Goal: Communication & Community: Answer question/provide support

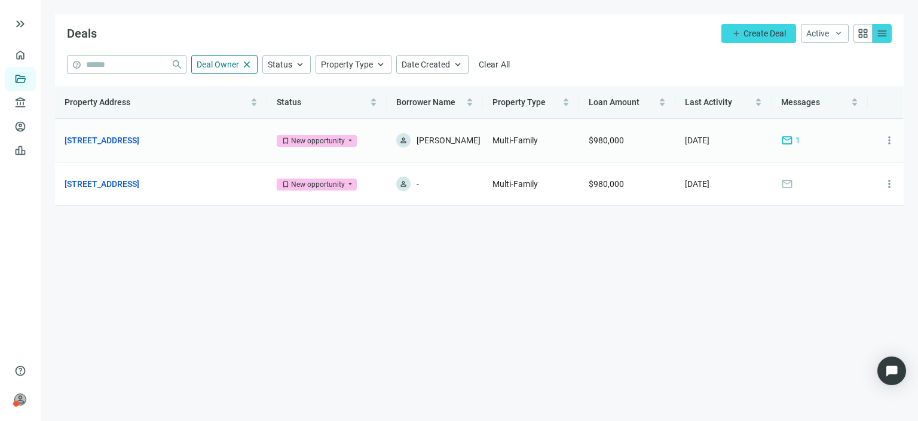
click at [790, 136] on span "mail" at bounding box center [787, 140] width 12 height 12
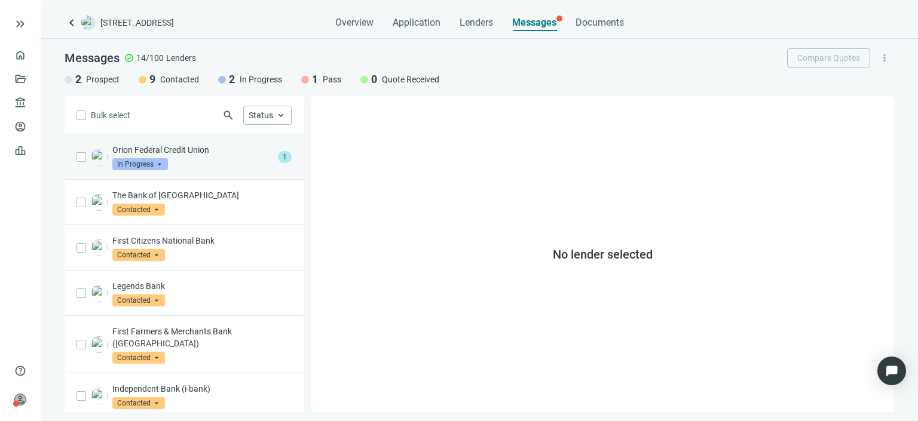
click at [213, 160] on div "Orion Federal Credit Union In Progress arrow_drop_down" at bounding box center [192, 157] width 161 height 26
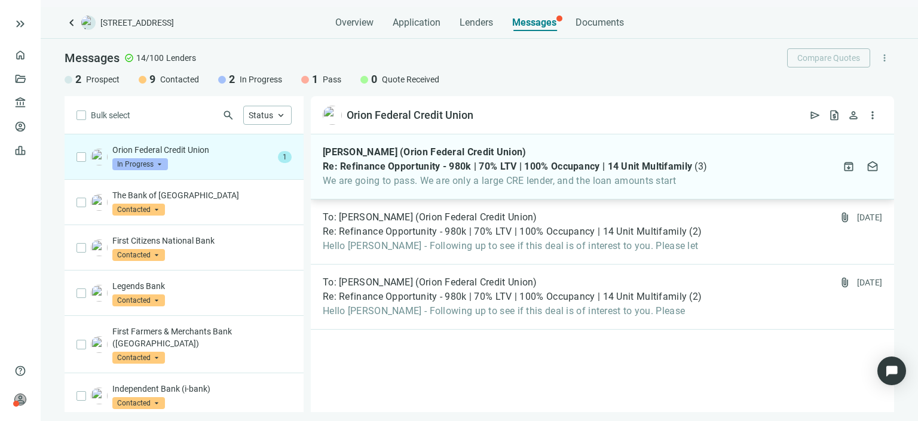
click at [523, 184] on span "We are going to pass. We are only a large CRE lender, and the loan amounts start" at bounding box center [515, 181] width 384 height 12
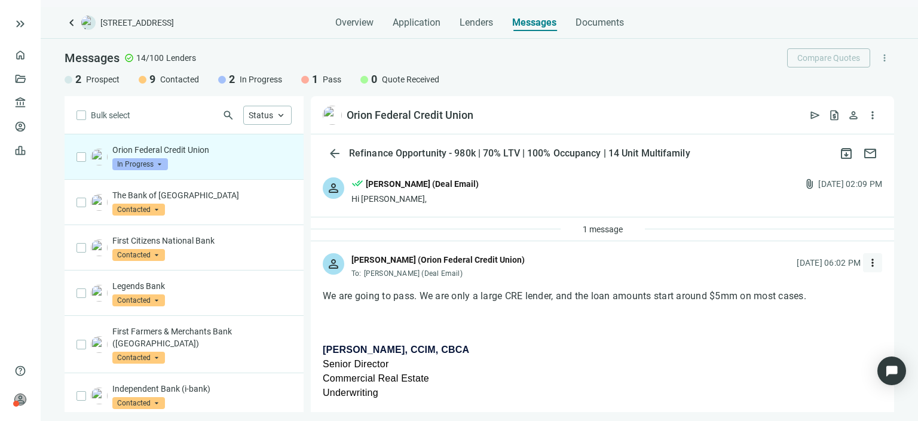
click at [867, 264] on span "more_vert" at bounding box center [873, 263] width 12 height 12
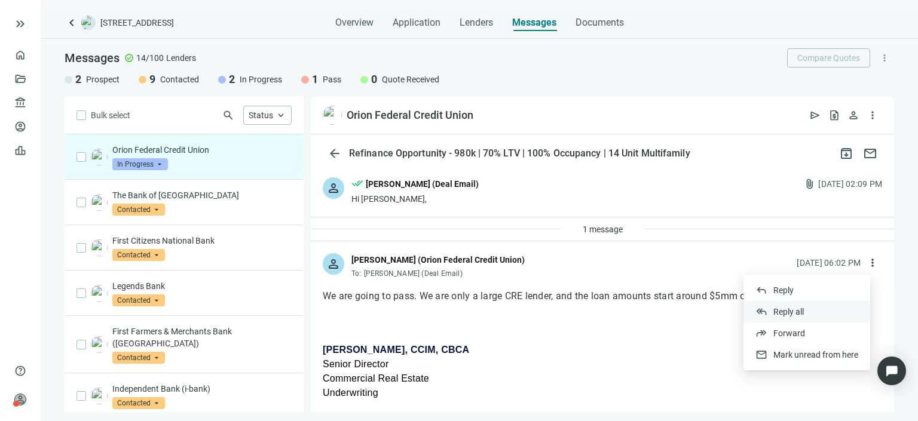
click at [803, 313] on span "Reply all" at bounding box center [788, 312] width 30 height 10
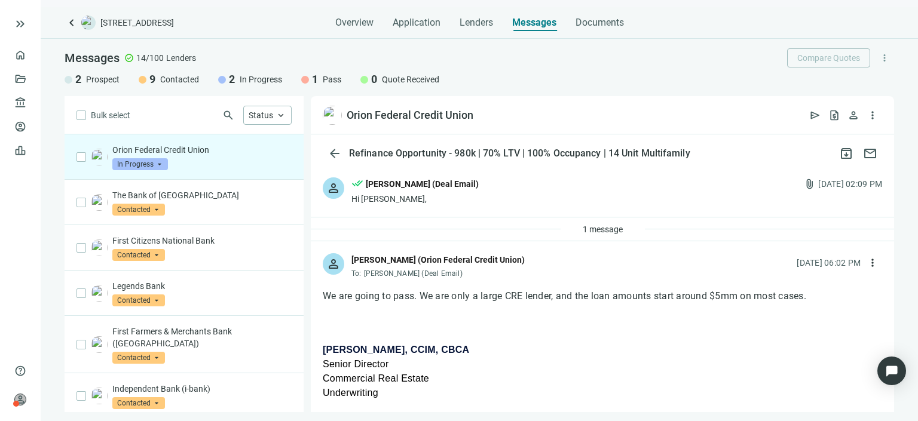
type textarea "**********"
click at [160, 163] on span "In Progress" at bounding box center [140, 164] width 56 height 12
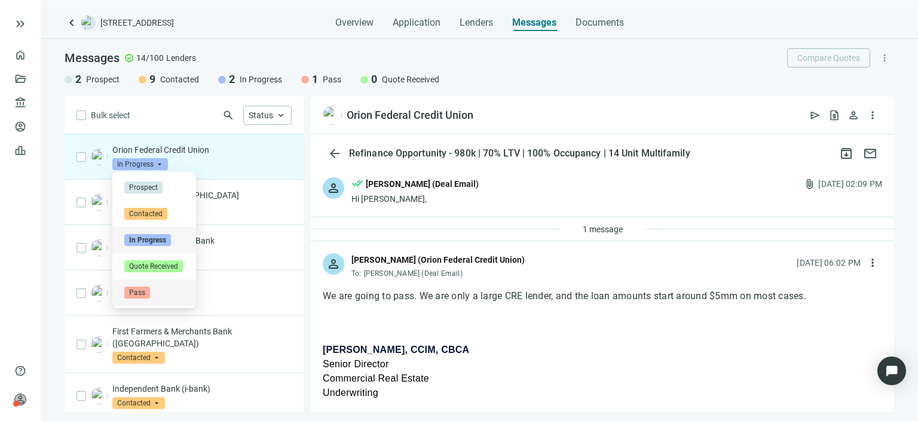
click at [139, 293] on span "Pass" at bounding box center [137, 293] width 26 height 12
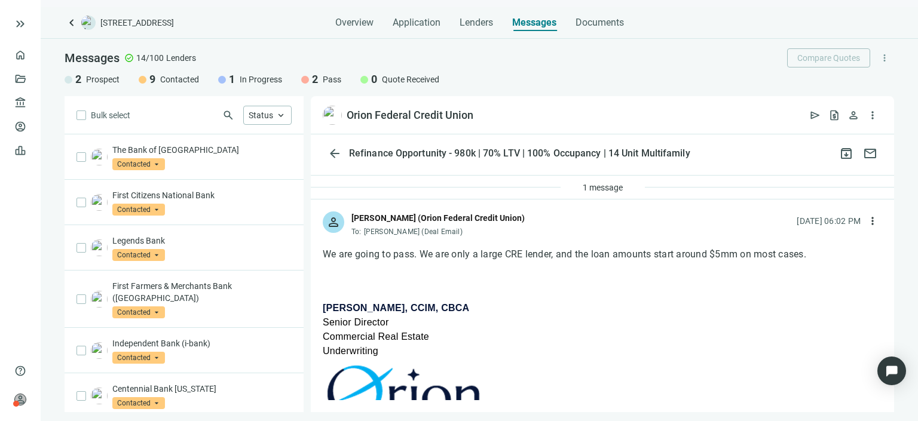
scroll to position [35, 0]
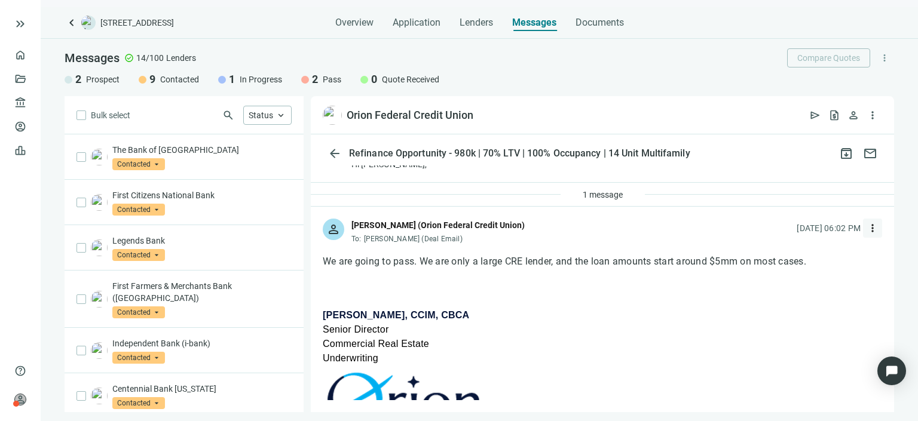
click at [867, 229] on span "more_vert" at bounding box center [873, 228] width 12 height 12
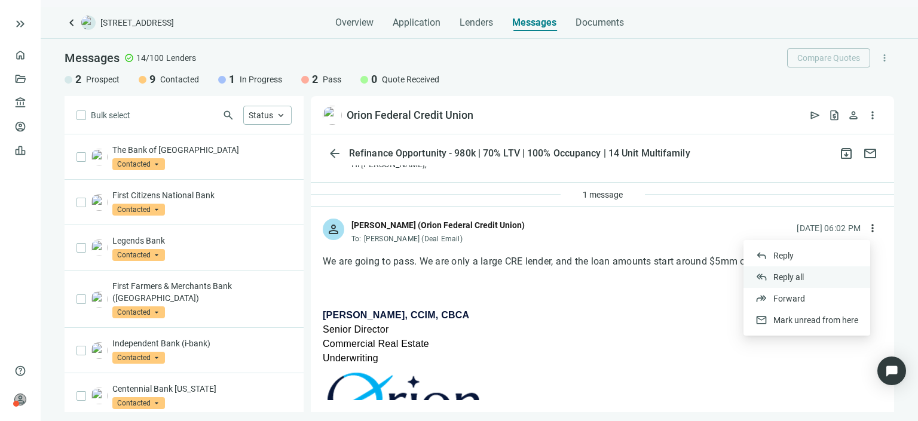
click at [804, 281] on div "reply_all Reply all" at bounding box center [806, 278] width 127 height 22
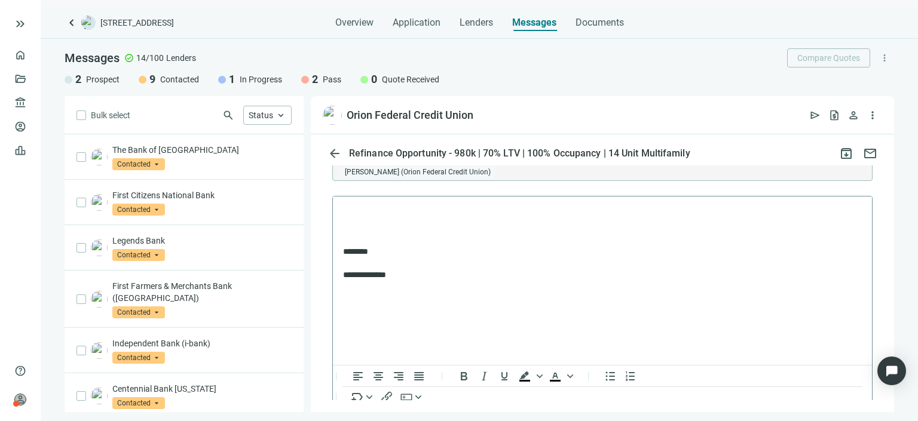
scroll to position [1179, 0]
click at [402, 228] on p "Rich Text Area. Press ALT-0 for help." at bounding box center [602, 234] width 519 height 12
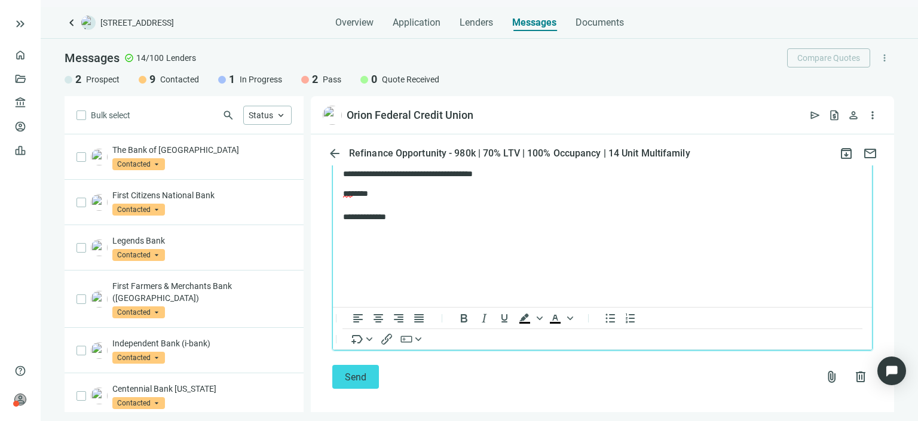
scroll to position [1248, 0]
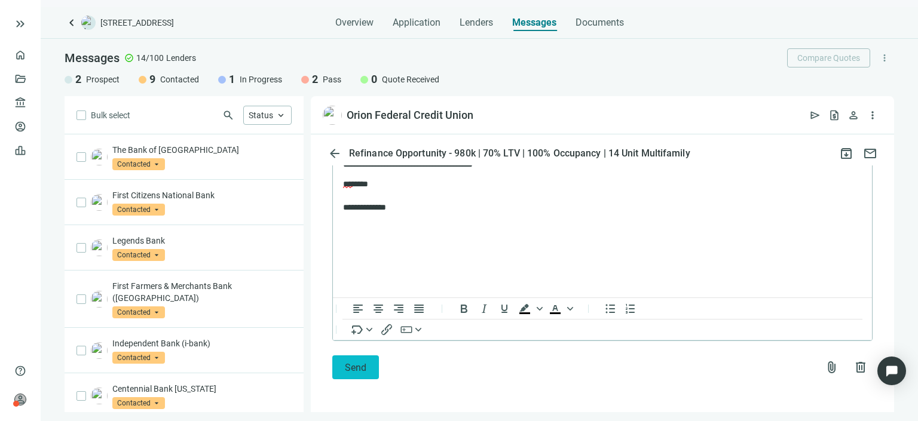
click at [359, 363] on span "Send" at bounding box center [356, 367] width 22 height 11
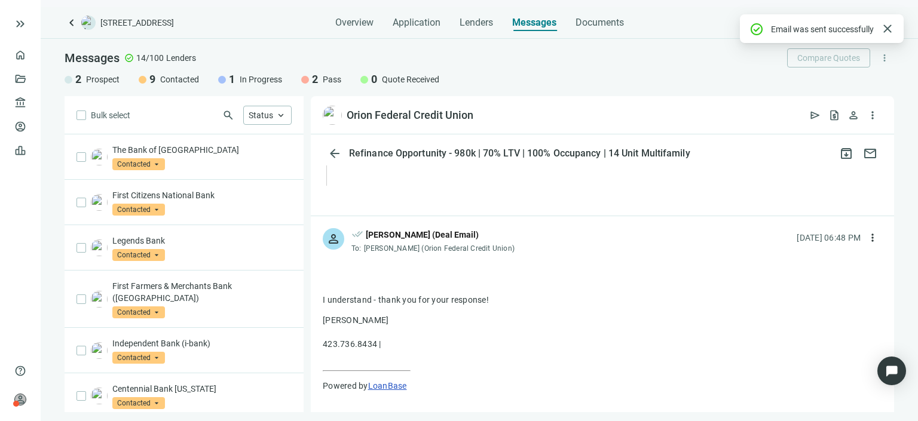
scroll to position [1110, 0]
click at [263, 88] on div "Messages check_circle 14/100 Lenders Compare Quotes more_vert 2 Prospect 9 Cont…" at bounding box center [479, 67] width 877 height 57
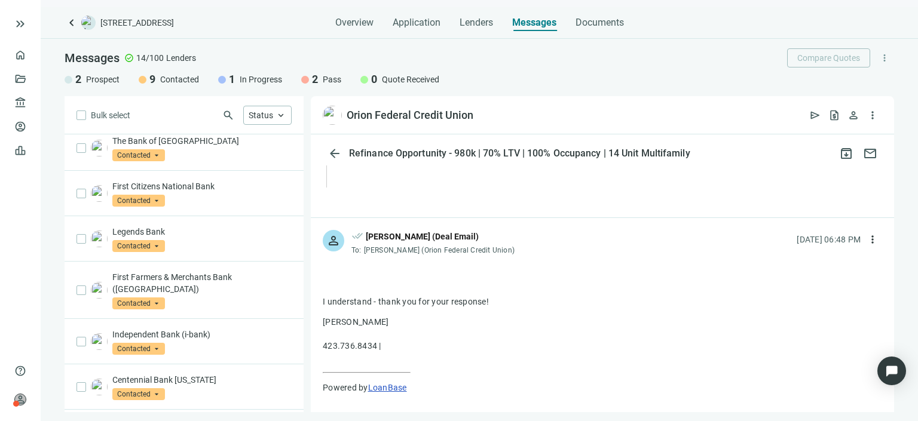
scroll to position [0, 0]
